Goal: Task Accomplishment & Management: Manage account settings

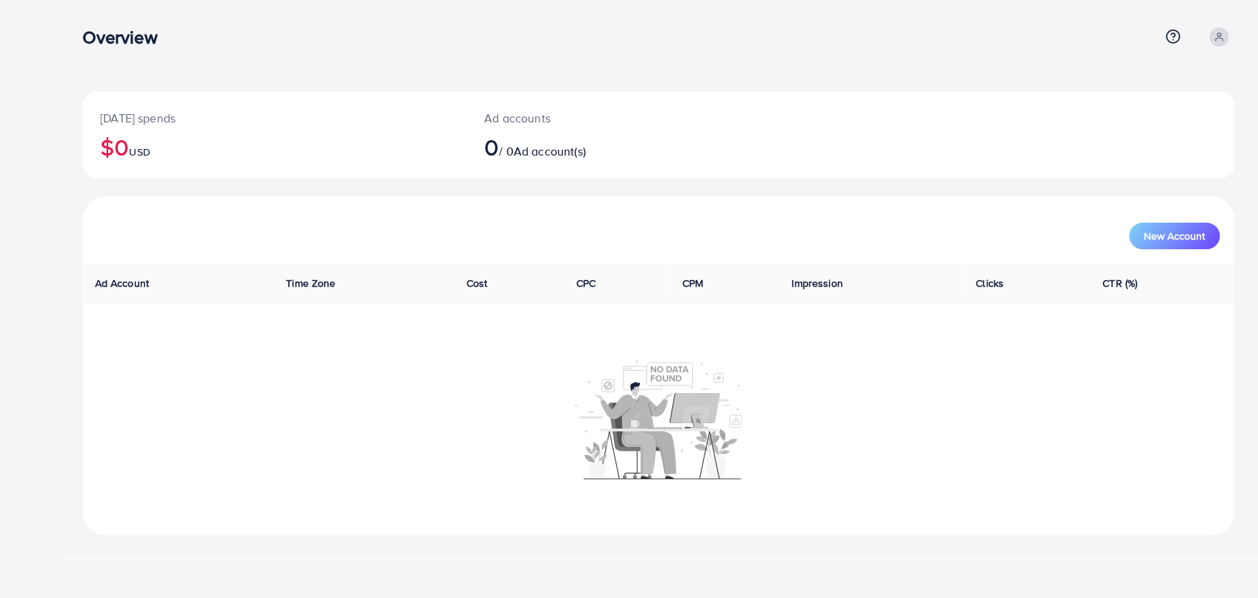
click at [1208, 35] on link at bounding box center [1218, 36] width 31 height 19
click at [1163, 95] on link "Profile" at bounding box center [1163, 87] width 140 height 33
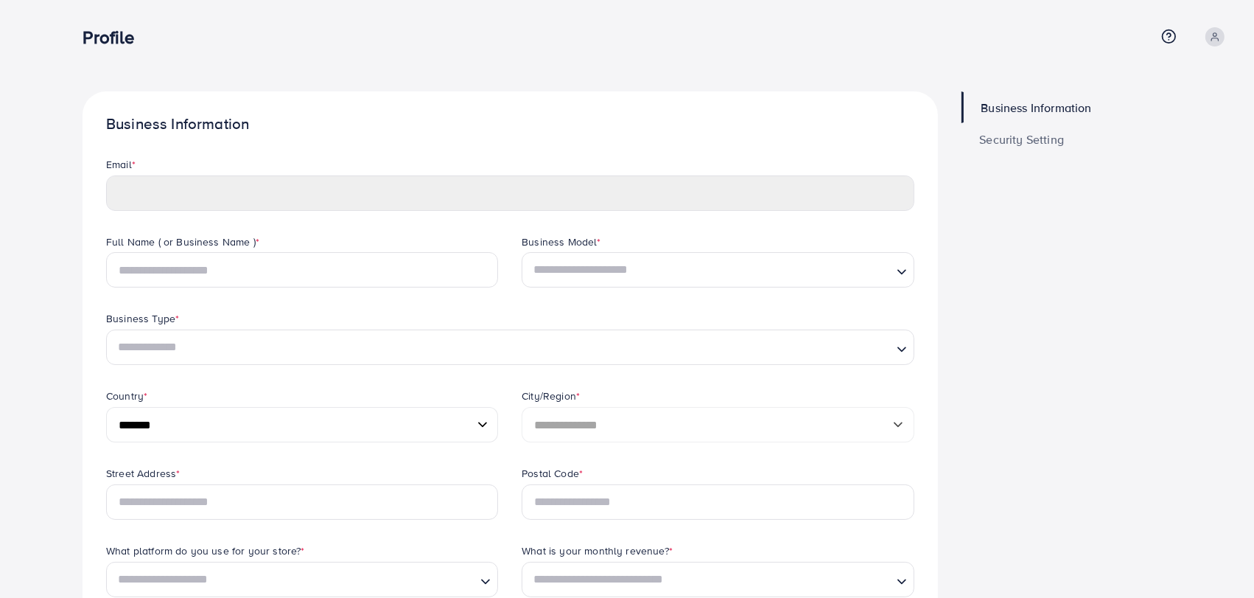
click at [1219, 24] on div "Profile Help Center Contact Support Term and policy About Us Profile Log out" at bounding box center [657, 37] width 1148 height 40
click at [1225, 37] on link at bounding box center [1214, 36] width 31 height 19
click at [1121, 127] on link "Log out" at bounding box center [1160, 121] width 140 height 33
